Goal: Information Seeking & Learning: Learn about a topic

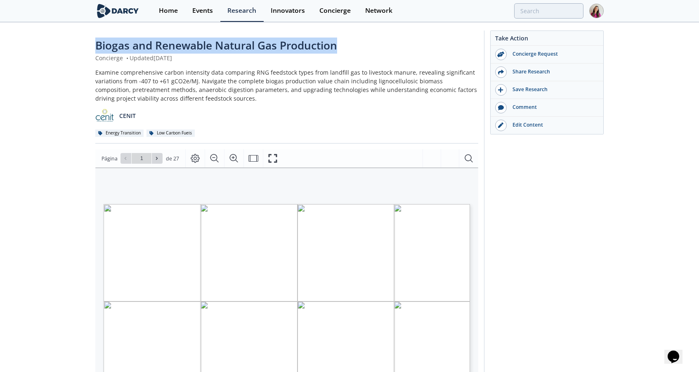
drag, startPoint x: 336, startPoint y: 45, endPoint x: 92, endPoint y: 41, distance: 244.0
click at [93, 40] on div "Biogas and Renewable Natural Gas Production Concierge • Updated October 4, 2024…" at bounding box center [349, 326] width 699 height 607
copy span "Biogas and Renewable Natural Gas Production"
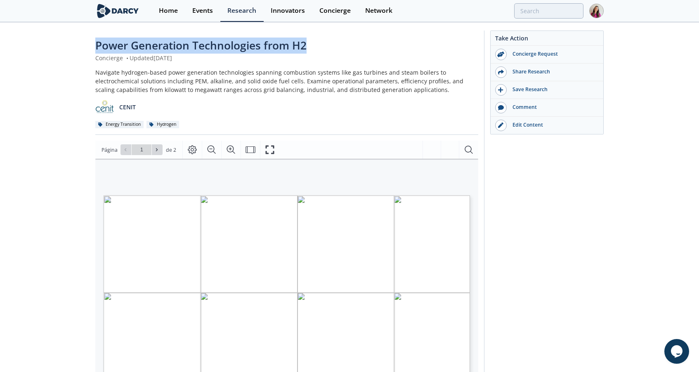
drag, startPoint x: 315, startPoint y: 42, endPoint x: 97, endPoint y: 46, distance: 218.0
click at [97, 46] on div "Power Generation Technologies from H2" at bounding box center [286, 46] width 383 height 16
copy span "Power Generation Technologies from H2"
